Goal: Task Accomplishment & Management: Use online tool/utility

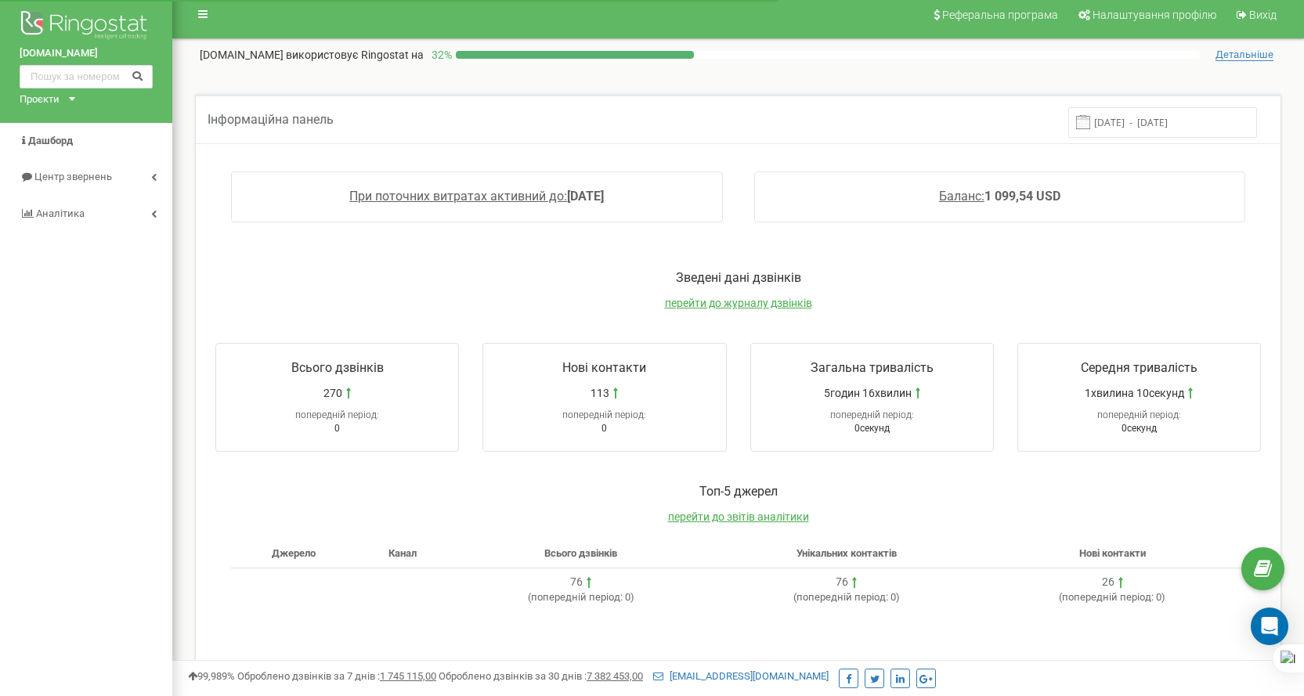
scroll to position [9, 0]
click at [81, 175] on span "Центр звернень" at bounding box center [72, 177] width 76 height 12
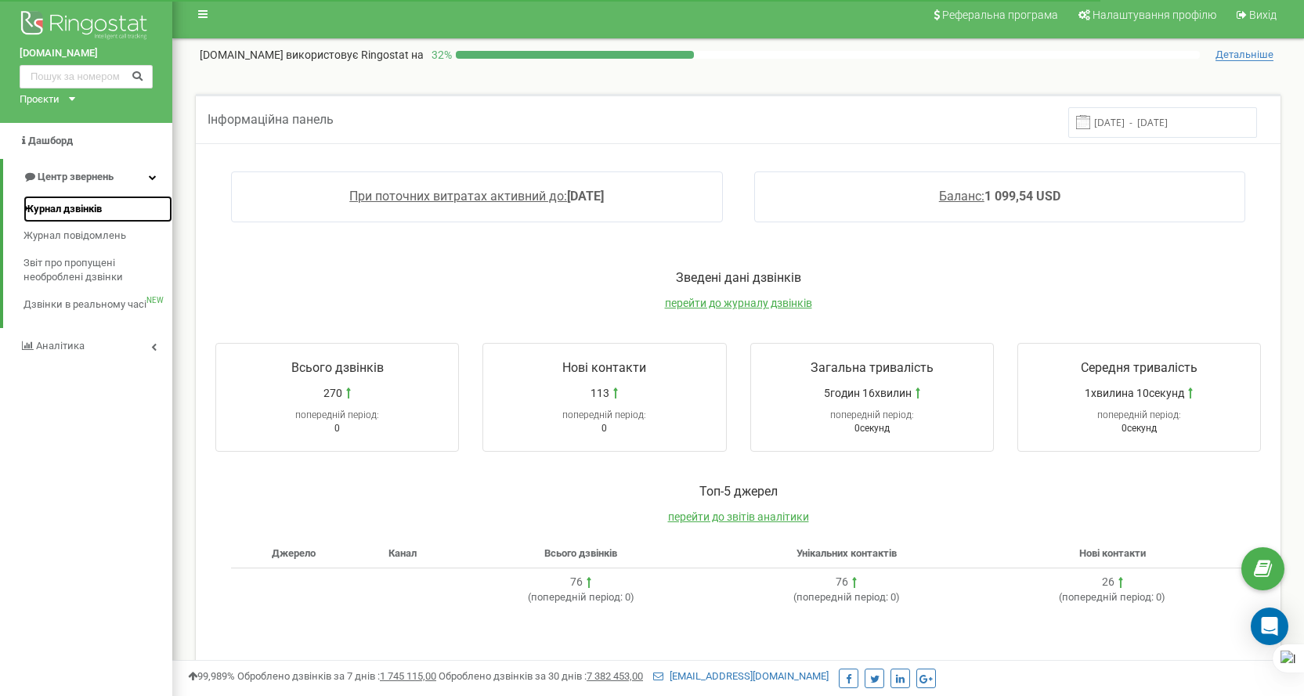
click at [98, 210] on span "Журнал дзвінків" at bounding box center [62, 209] width 78 height 15
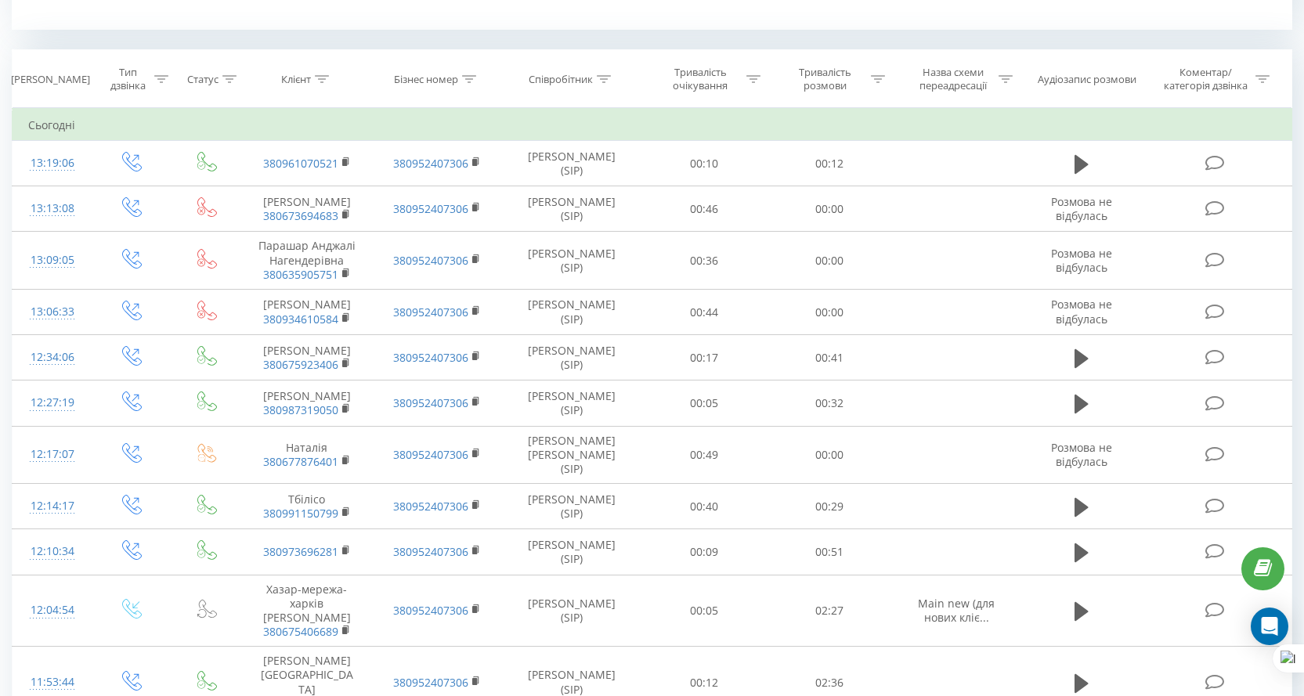
scroll to position [235, 0]
